Goal: Contribute content: Share content

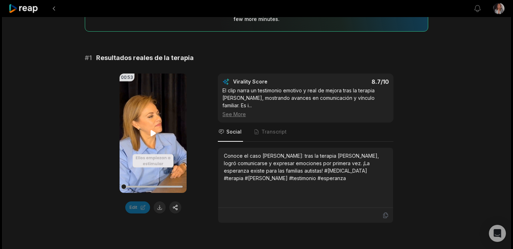
scroll to position [91, 0]
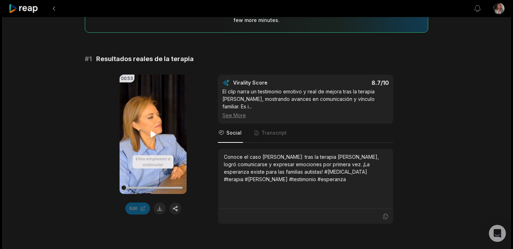
click at [153, 132] on icon at bounding box center [153, 134] width 9 height 9
click at [139, 187] on div at bounding box center [153, 188] width 59 height 2
click at [154, 186] on div at bounding box center [153, 187] width 59 height 12
click at [172, 187] on div at bounding box center [153, 188] width 59 height 2
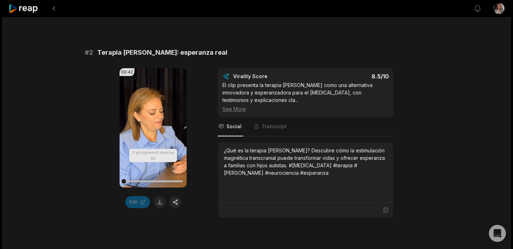
scroll to position [312, 0]
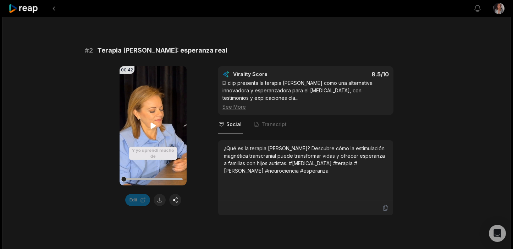
click at [152, 123] on icon at bounding box center [152, 126] width 5 height 6
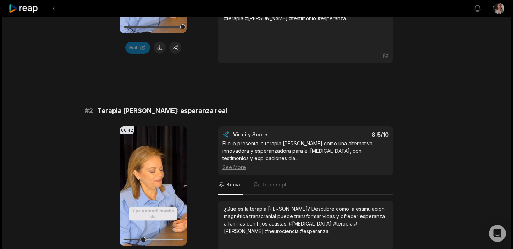
scroll to position [252, 0]
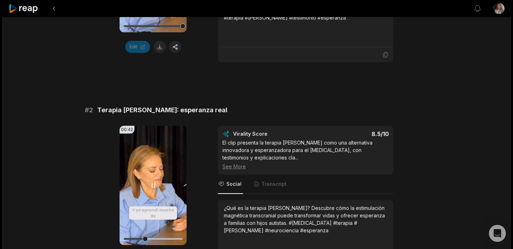
click at [158, 188] on video "Your browser does not support mp4 format." at bounding box center [153, 185] width 67 height 119
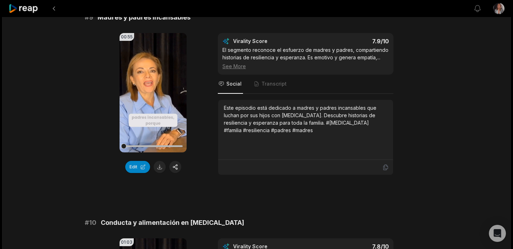
scroll to position [1933, 0]
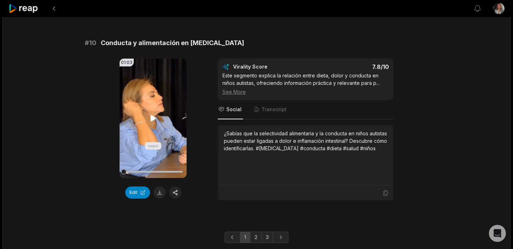
click at [148, 165] on div at bounding box center [153, 171] width 59 height 12
click at [154, 171] on div at bounding box center [153, 172] width 59 height 2
click at [170, 171] on div at bounding box center [153, 172] width 59 height 2
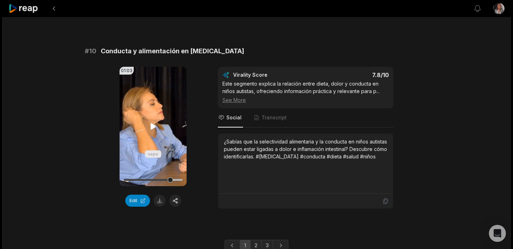
scroll to position [1930, 0]
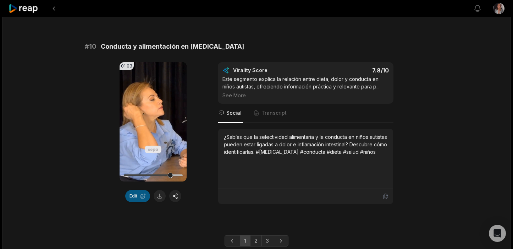
click at [133, 190] on button "Edit" at bounding box center [137, 196] width 25 height 12
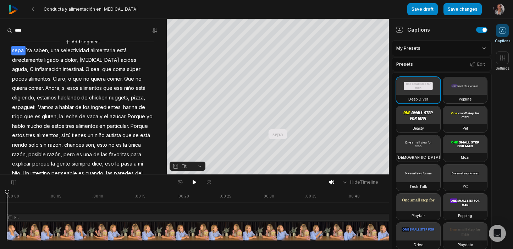
click at [191, 164] on span "Fit" at bounding box center [181, 166] width 19 height 6
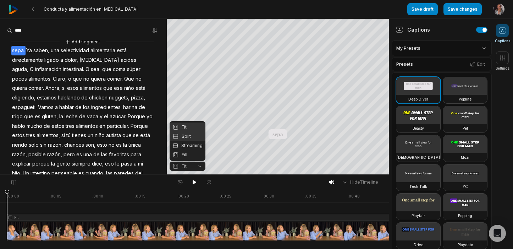
click at [196, 136] on div "Split" at bounding box center [188, 136] width 36 height 9
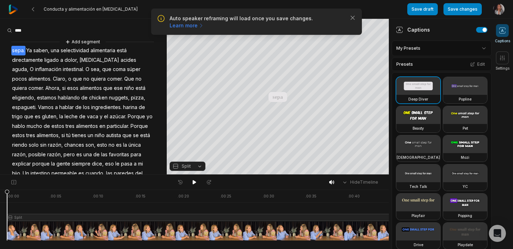
click at [203, 166] on button "Split" at bounding box center [188, 165] width 36 height 9
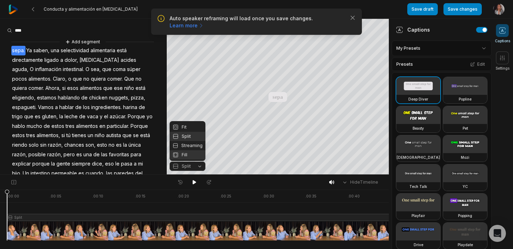
click at [186, 155] on div "Fill" at bounding box center [188, 154] width 36 height 9
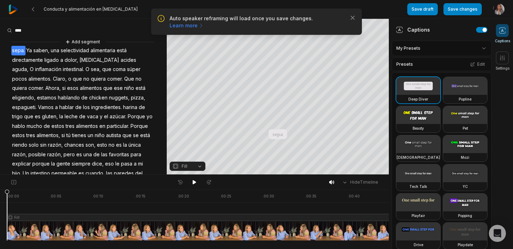
click at [201, 164] on button "Fill" at bounding box center [188, 165] width 36 height 9
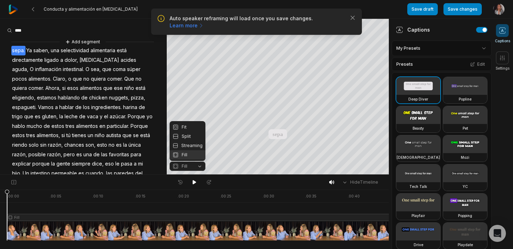
click at [191, 154] on div "Fill" at bounding box center [188, 154] width 36 height 9
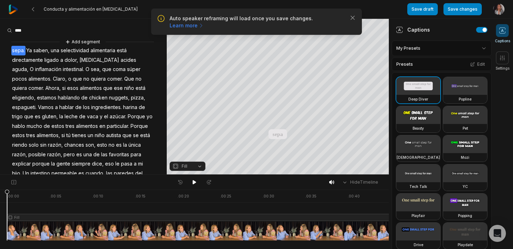
click at [200, 166] on button "Fill" at bounding box center [188, 165] width 36 height 9
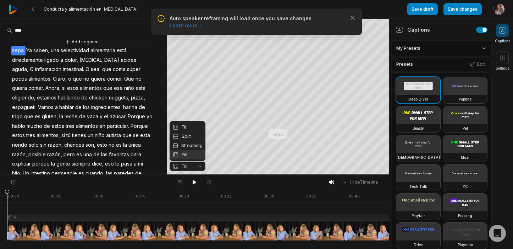
click at [185, 153] on div "Fill" at bounding box center [188, 154] width 36 height 9
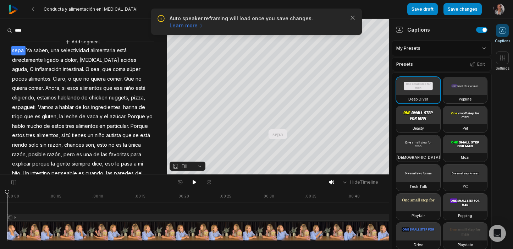
click at [202, 163] on button "Fill" at bounding box center [188, 165] width 36 height 9
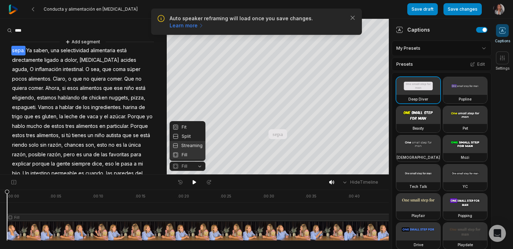
click at [193, 142] on div "Streaming" at bounding box center [188, 145] width 36 height 9
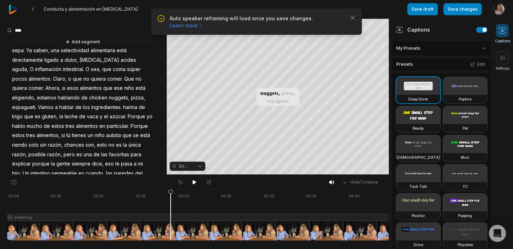
click at [171, 236] on div at bounding box center [277, 215] width 540 height 51
click at [200, 165] on button "Streaming" at bounding box center [188, 165] width 36 height 9
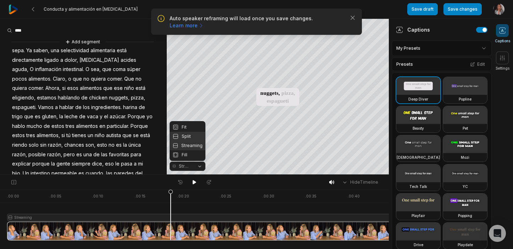
click at [188, 133] on div "Split" at bounding box center [188, 136] width 36 height 9
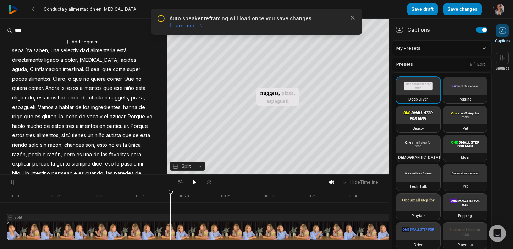
click at [199, 167] on button "Split" at bounding box center [188, 165] width 36 height 9
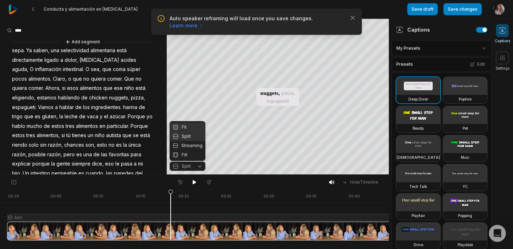
click at [190, 124] on div "Fit" at bounding box center [188, 126] width 36 height 9
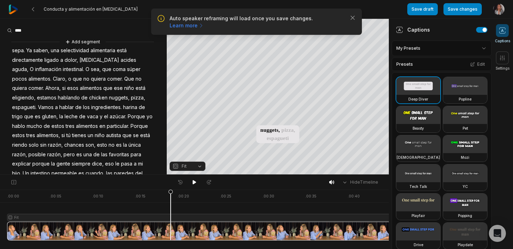
click at [198, 165] on button "Fit" at bounding box center [188, 165] width 36 height 9
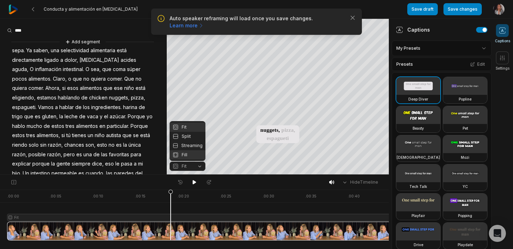
click at [183, 154] on div "Fill" at bounding box center [188, 154] width 36 height 9
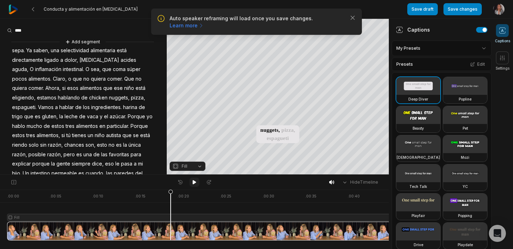
click at [194, 184] on icon at bounding box center [195, 182] width 6 height 6
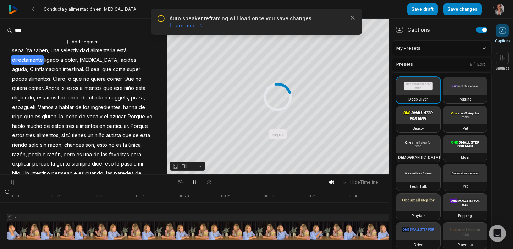
drag, startPoint x: 181, startPoint y: 194, endPoint x: -17, endPoint y: 207, distance: 198.5
click at [0, 207] on html "Auto speaker reframing will load once you save changes. Learn more Close Conduc…" at bounding box center [256, 124] width 513 height 249
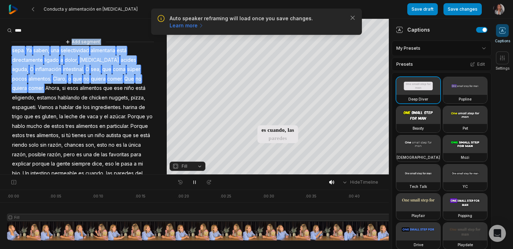
drag, startPoint x: 29, startPoint y: 88, endPoint x: 7, endPoint y: 45, distance: 47.8
click at [7, 45] on div "Add segment sepa. Ya saben, una selectividad alimentaria está directamente liga…" at bounding box center [83, 135] width 167 height 195
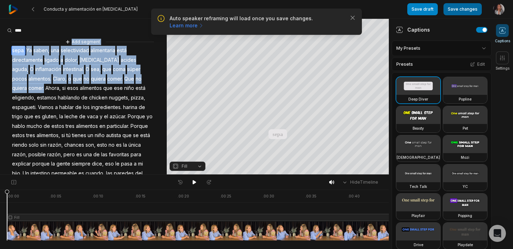
click at [470, 9] on button "Save changes" at bounding box center [463, 9] width 38 height 12
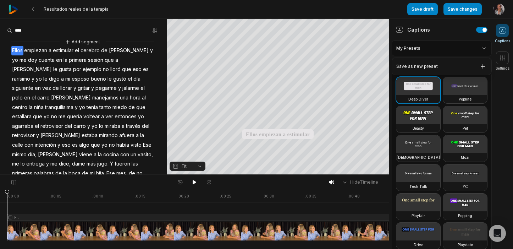
click at [483, 46] on html "Resultados reales de la terapia Save draft Save changes Open user menu Captions…" at bounding box center [256, 124] width 513 height 249
drag, startPoint x: 7, startPoint y: 191, endPoint x: -19, endPoint y: 222, distance: 40.8
click at [0, 222] on html "Resultados reales de la terapia Save draft Save changes Open user menu Captions…" at bounding box center [256, 124] width 513 height 249
click at [192, 181] on icon at bounding box center [195, 182] width 6 height 6
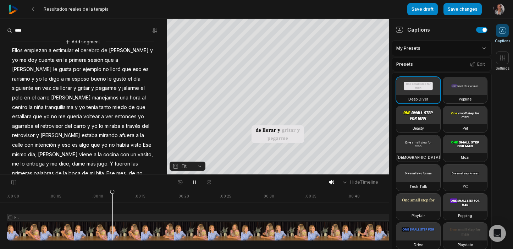
click at [199, 165] on button "Fit" at bounding box center [188, 165] width 36 height 9
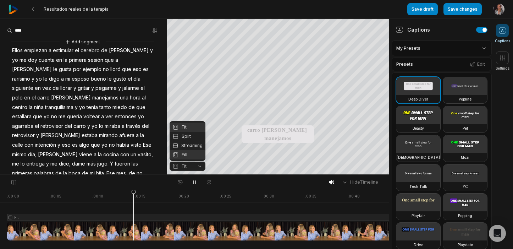
click at [188, 154] on div "Fill" at bounding box center [188, 154] width 36 height 9
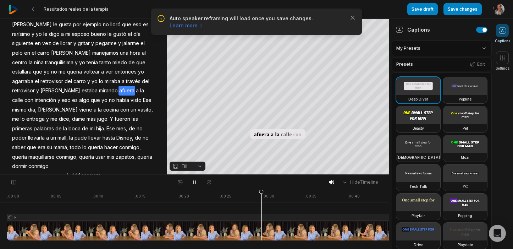
scroll to position [46, 0]
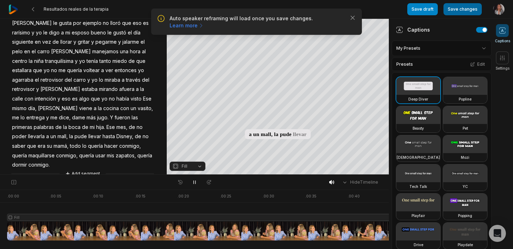
click at [464, 8] on button "Save changes" at bounding box center [463, 9] width 38 height 12
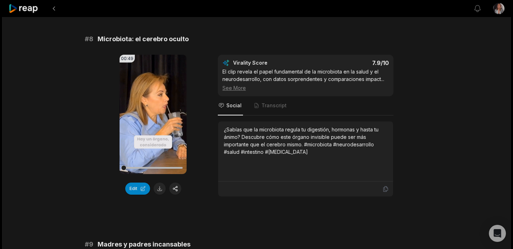
scroll to position [1526, 0]
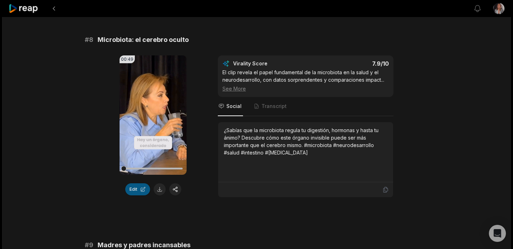
click at [136, 183] on button "Edit" at bounding box center [137, 189] width 25 height 12
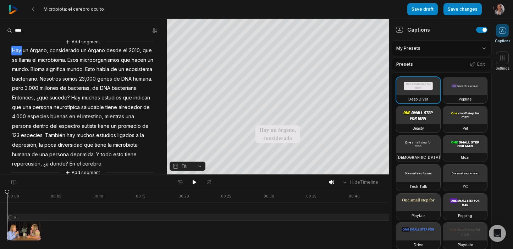
click at [201, 166] on button "Fit" at bounding box center [188, 165] width 36 height 9
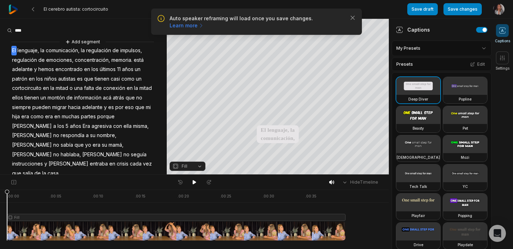
click at [204, 22] on link "Learn more" at bounding box center [187, 25] width 34 height 7
click at [11, 6] on img at bounding box center [14, 10] width 10 height 10
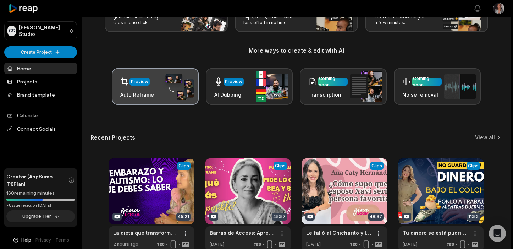
scroll to position [90, 0]
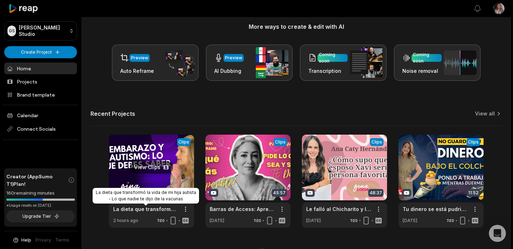
click at [141, 211] on link "La dieta que transformó la vida de mi hija autista - Lo que nadie te dijo de la…" at bounding box center [145, 208] width 65 height 7
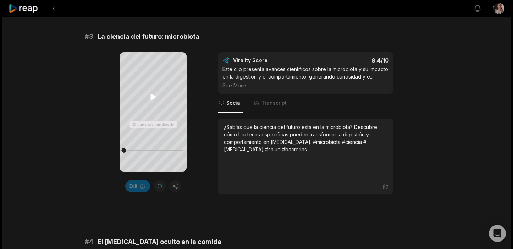
click at [154, 98] on icon at bounding box center [152, 97] width 5 height 6
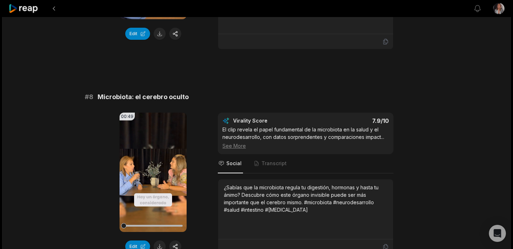
scroll to position [1470, 0]
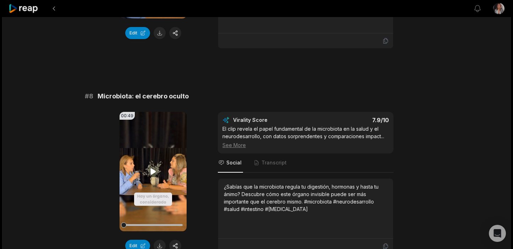
click at [154, 168] on icon at bounding box center [152, 171] width 5 height 6
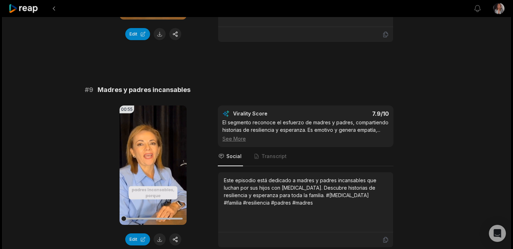
scroll to position [1685, 0]
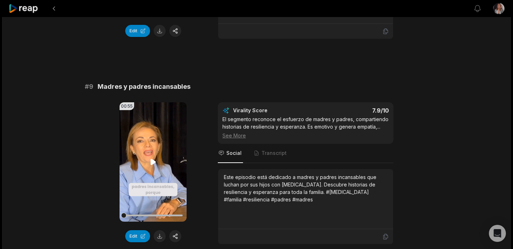
click at [150, 158] on icon at bounding box center [153, 162] width 9 height 9
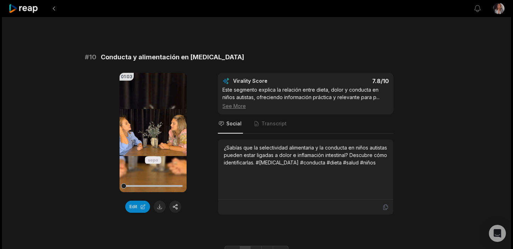
scroll to position [1933, 0]
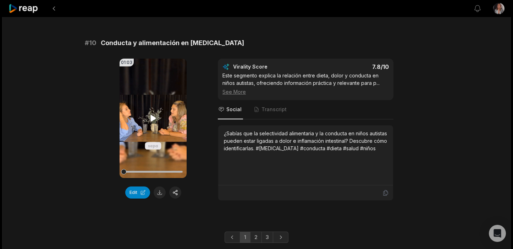
click at [152, 115] on icon at bounding box center [152, 118] width 5 height 6
click at [176, 186] on button "button" at bounding box center [175, 192] width 12 height 12
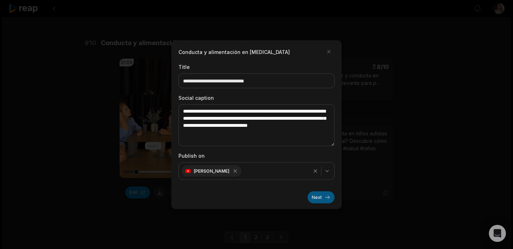
click at [325, 198] on button "Next" at bounding box center [321, 197] width 27 height 12
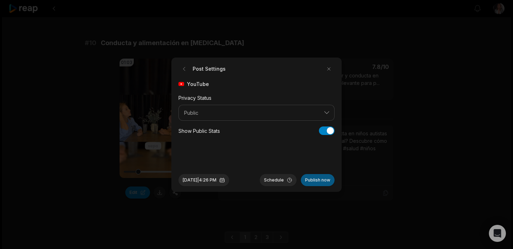
click at [320, 180] on button "Publish now" at bounding box center [318, 180] width 34 height 12
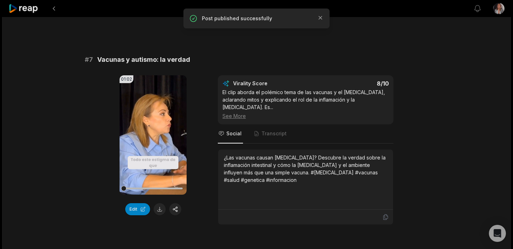
scroll to position [1283, 0]
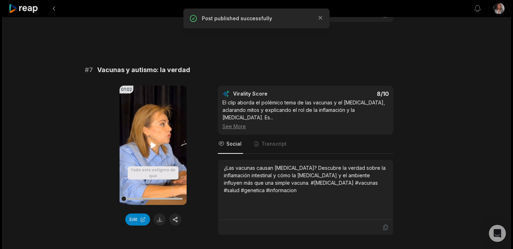
click at [152, 142] on icon at bounding box center [152, 145] width 5 height 6
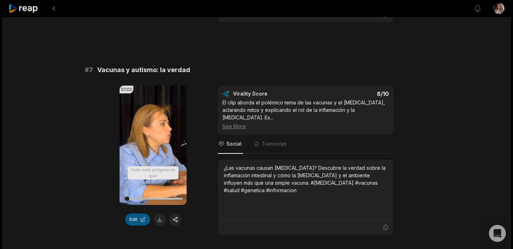
click at [136, 213] on button "Edit" at bounding box center [137, 219] width 25 height 12
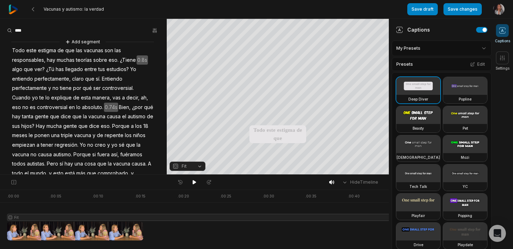
click at [202, 168] on button "Fit" at bounding box center [188, 165] width 36 height 9
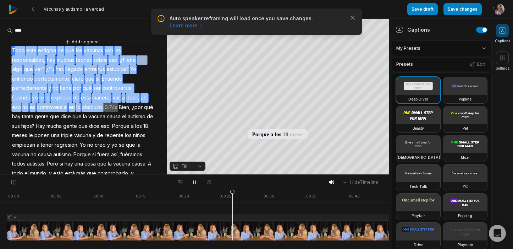
drag, startPoint x: 77, startPoint y: 108, endPoint x: 15, endPoint y: 49, distance: 85.1
click at [15, 49] on div "Add segment Todo este estigma de que las vacunas son las responsables, hay much…" at bounding box center [83, 140] width 167 height 204
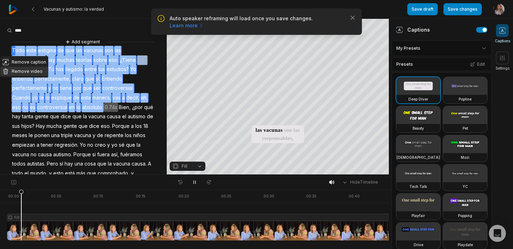
click at [25, 71] on button "Remove video" at bounding box center [24, 71] width 48 height 9
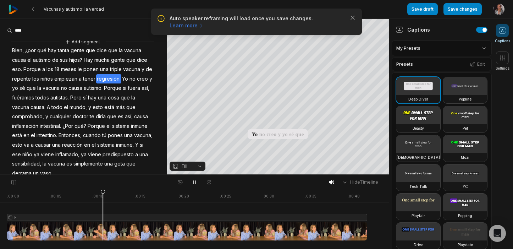
scroll to position [18, 0]
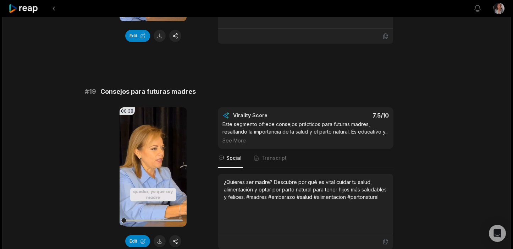
scroll to position [1676, 0]
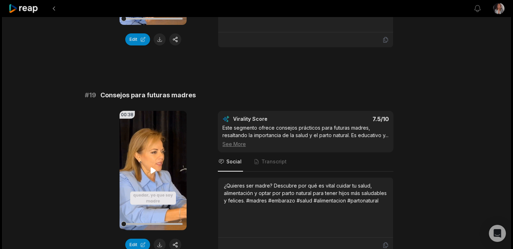
click at [153, 167] on icon at bounding box center [152, 170] width 5 height 6
click at [132, 239] on button "Edit" at bounding box center [137, 245] width 25 height 12
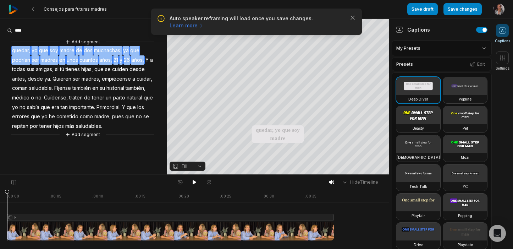
drag, startPoint x: 146, startPoint y: 61, endPoint x: 13, endPoint y: 50, distance: 133.5
click at [13, 50] on div "Add segment quedar, yo que soy madre de dos muchachas, ya que podrían ser madre…" at bounding box center [83, 88] width 167 height 100
click at [26, 72] on button "Remove video" at bounding box center [24, 71] width 48 height 9
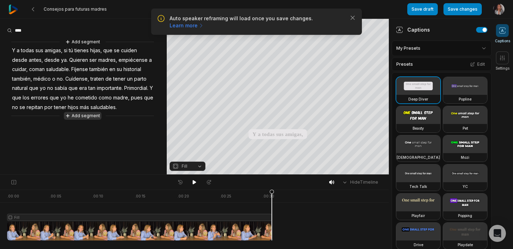
click at [80, 116] on button "Add segment" at bounding box center [83, 116] width 38 height 8
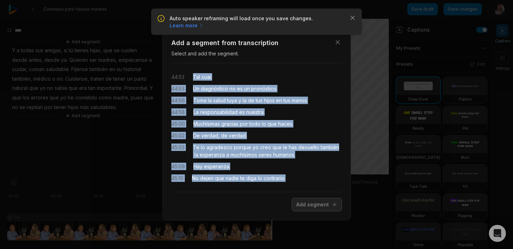
drag, startPoint x: 290, startPoint y: 178, endPoint x: 194, endPoint y: 75, distance: 140.9
click at [194, 75] on div "44:53 Tal cual. 44:53 Un diagnóstico no es un pronóstico. 44:56 [PERSON_NAME] l…" at bounding box center [256, 127] width 171 height 117
click at [320, 203] on button "Add segment" at bounding box center [317, 204] width 50 height 13
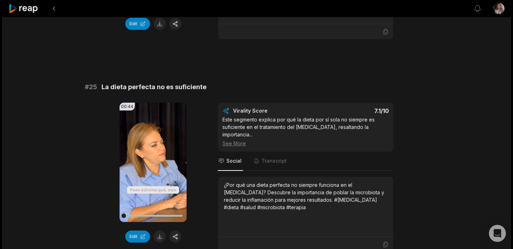
scroll to position [849, 0]
click at [154, 158] on icon at bounding box center [153, 162] width 9 height 9
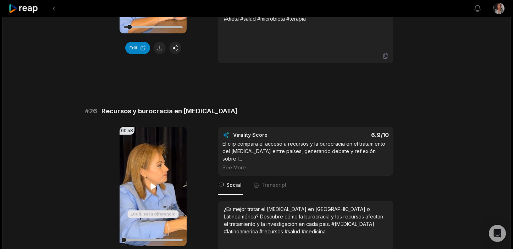
scroll to position [1040, 0]
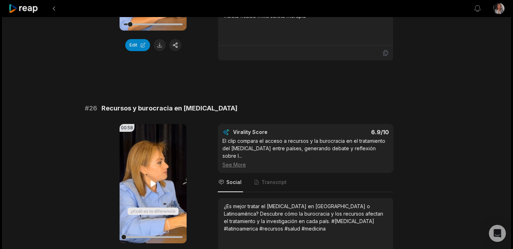
click at [153, 180] on icon at bounding box center [152, 183] width 5 height 6
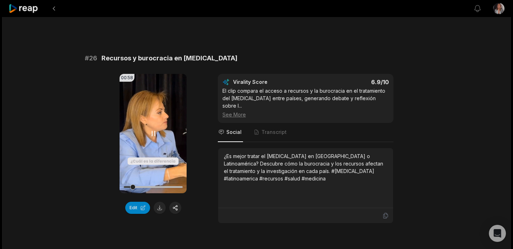
scroll to position [1103, 0]
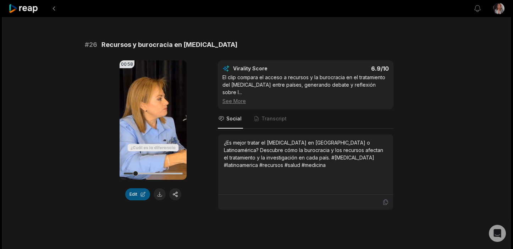
click at [135, 188] on button "Edit" at bounding box center [137, 194] width 25 height 12
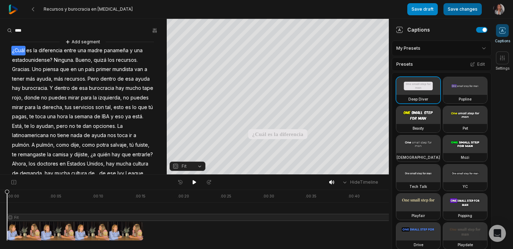
click at [465, 7] on button "Save changes" at bounding box center [463, 9] width 38 height 12
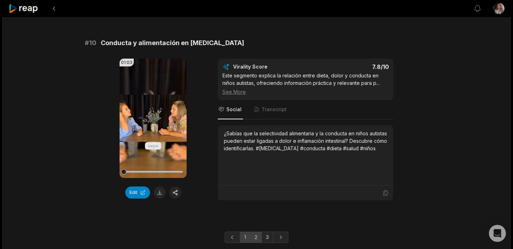
click at [257, 231] on link "2" at bounding box center [256, 236] width 12 height 11
